Goal: Navigation & Orientation: Find specific page/section

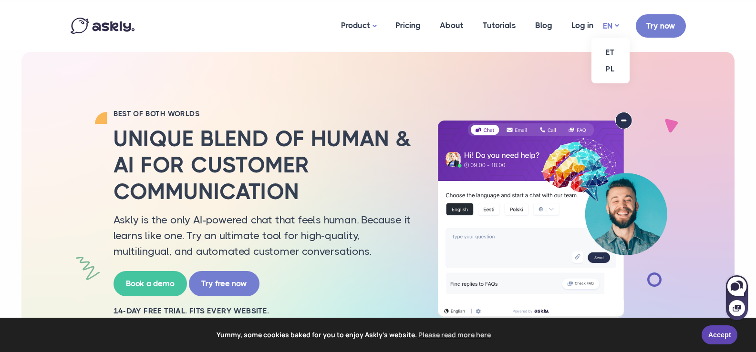
click at [613, 26] on link "EN" at bounding box center [611, 26] width 16 height 14
click at [612, 48] on link "ET" at bounding box center [610, 52] width 38 height 17
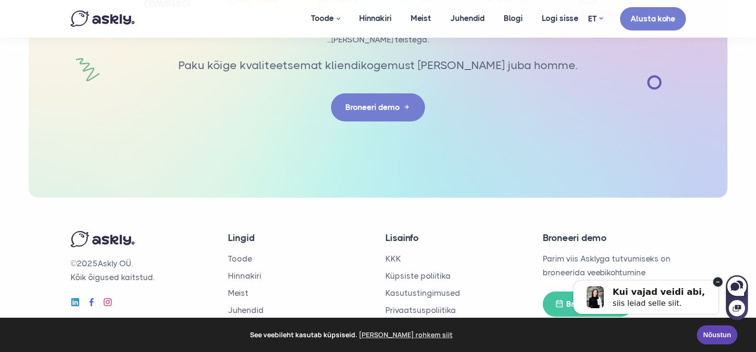
scroll to position [3182, 0]
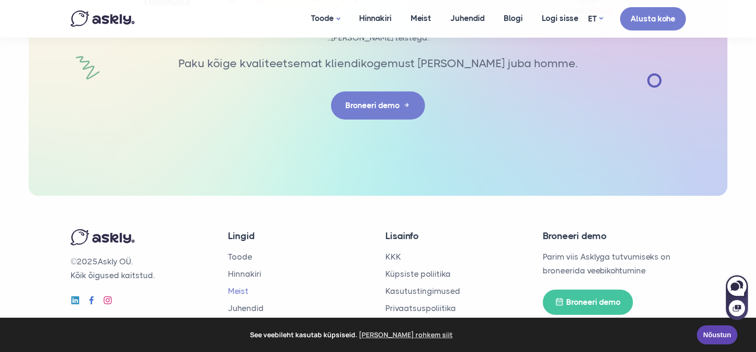
click at [238, 286] on link "Meist" at bounding box center [238, 291] width 20 height 10
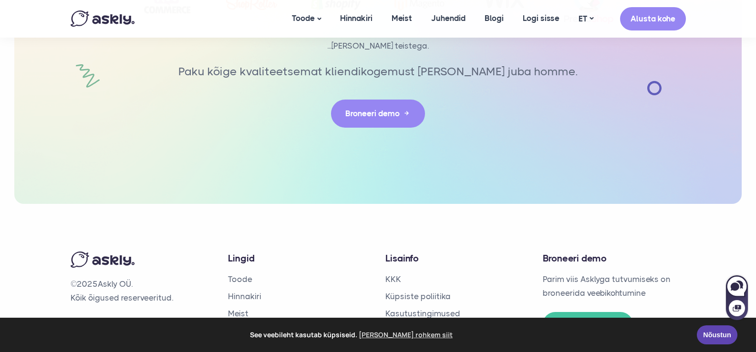
scroll to position [2231, 0]
